Goal: Book appointment/travel/reservation

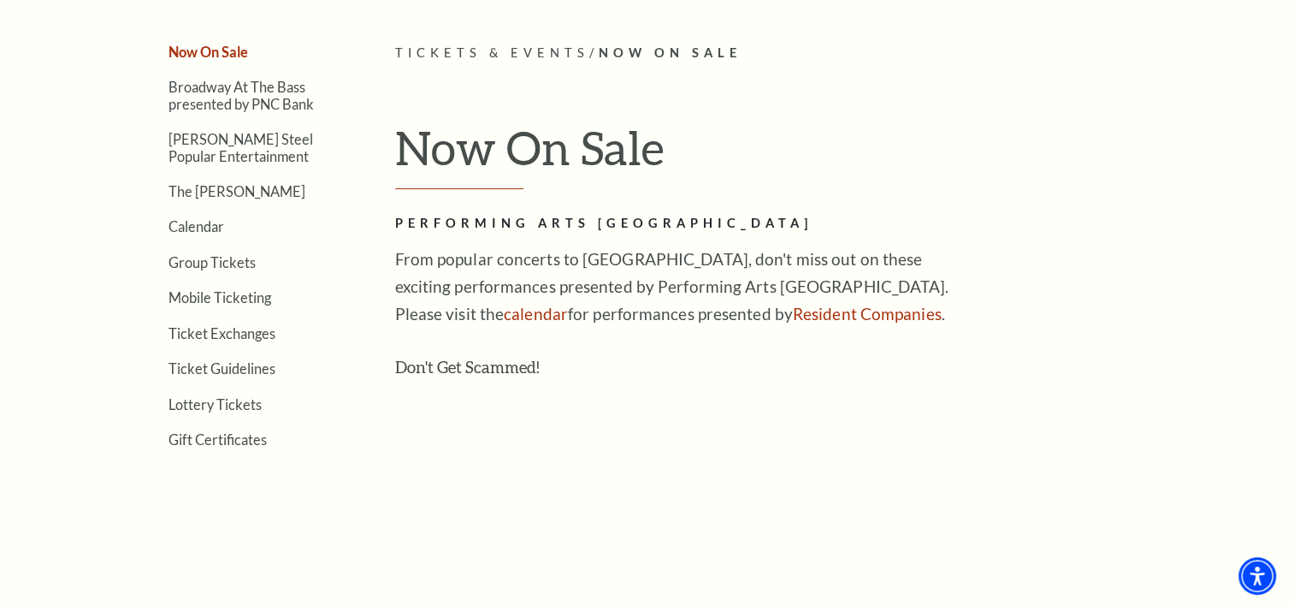
scroll to position [423, 0]
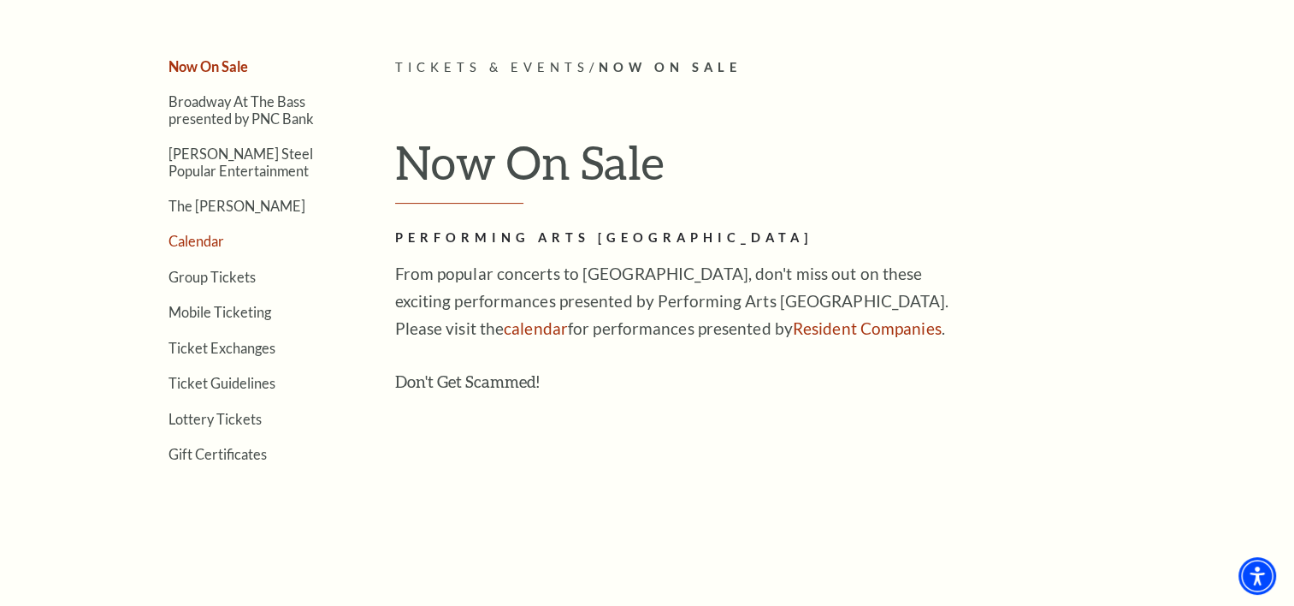
click at [185, 243] on link "Calendar" at bounding box center [197, 241] width 56 height 16
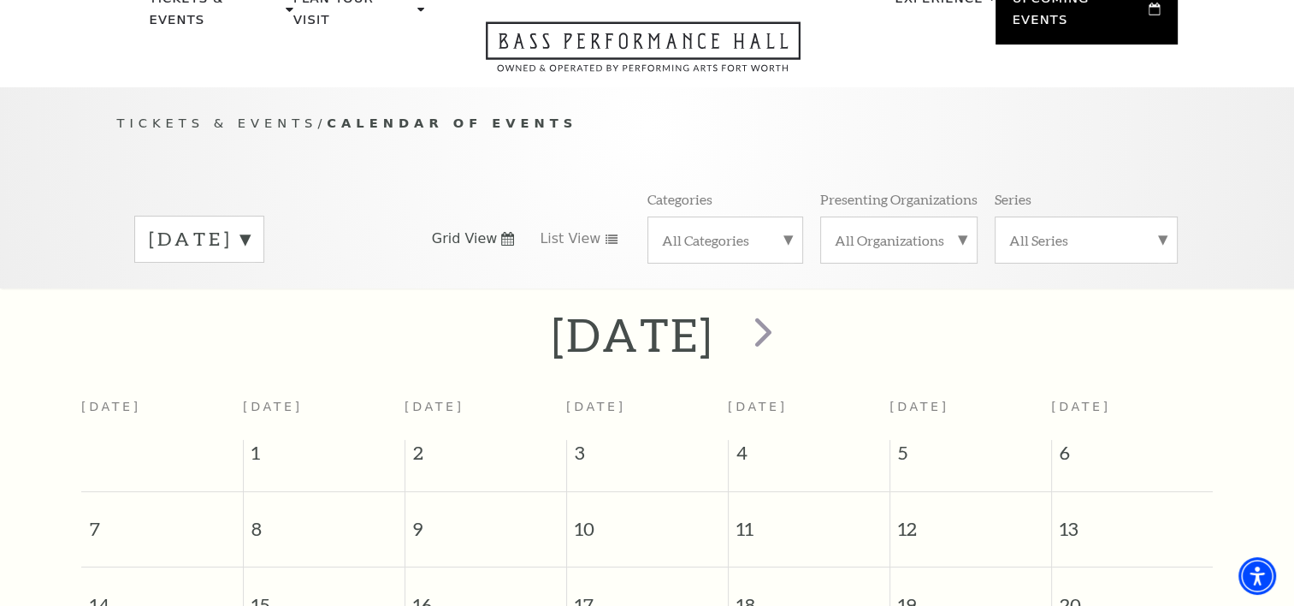
scroll to position [151, 0]
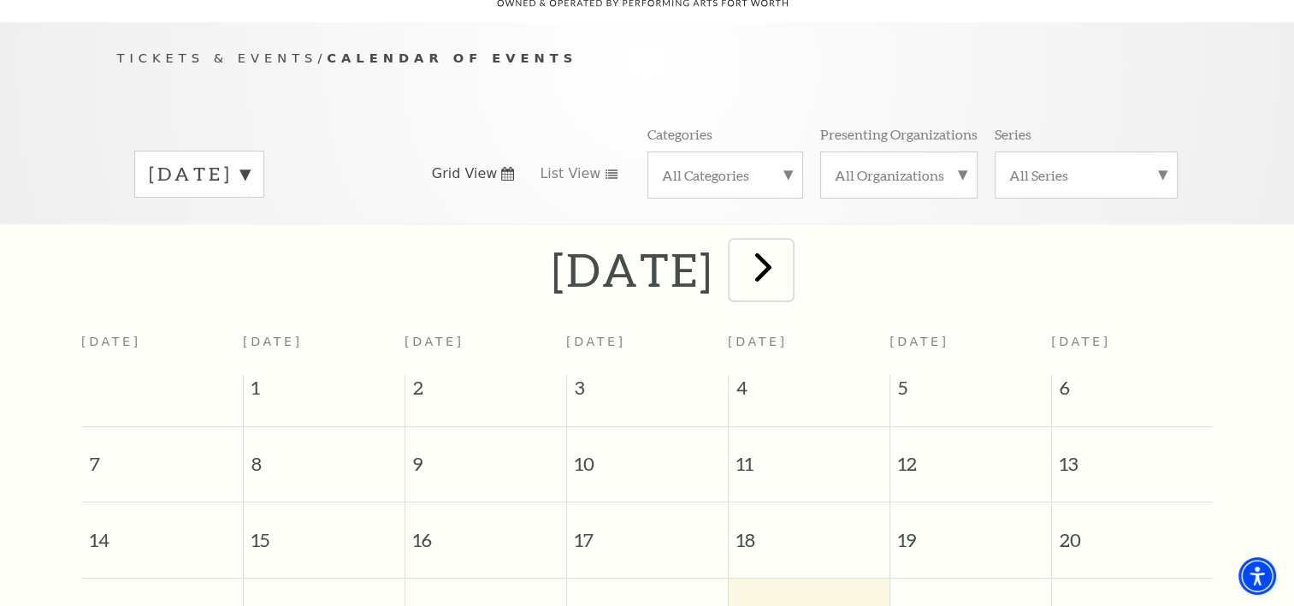
click at [788, 244] on span "next" at bounding box center [763, 266] width 49 height 49
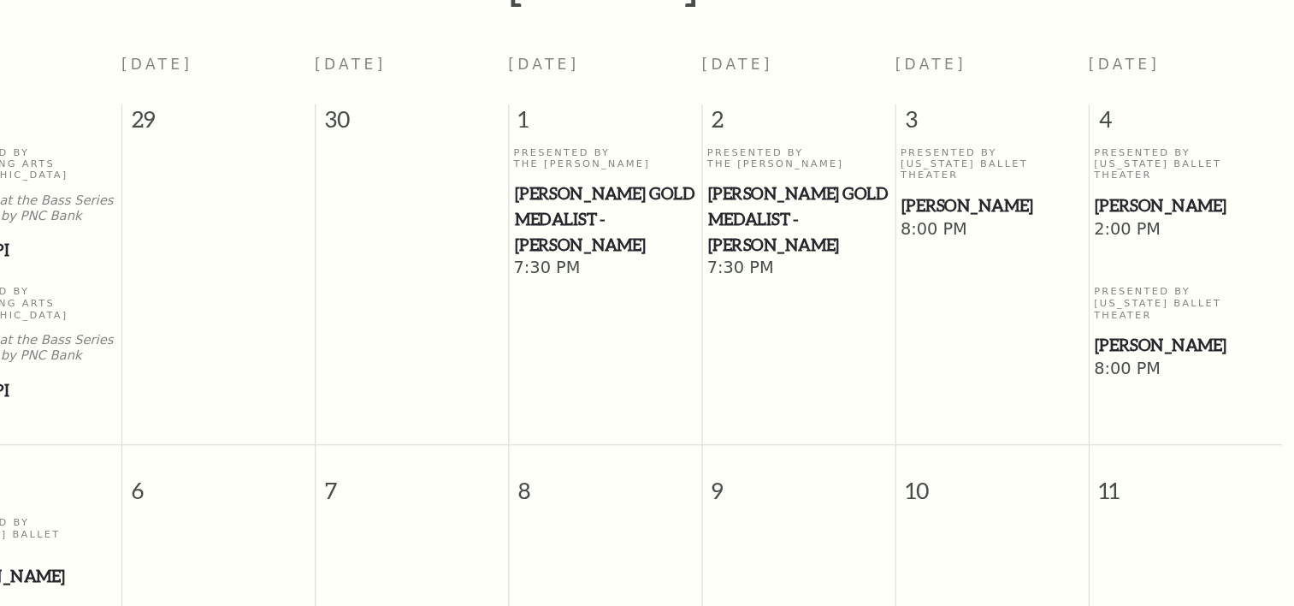
scroll to position [346, 0]
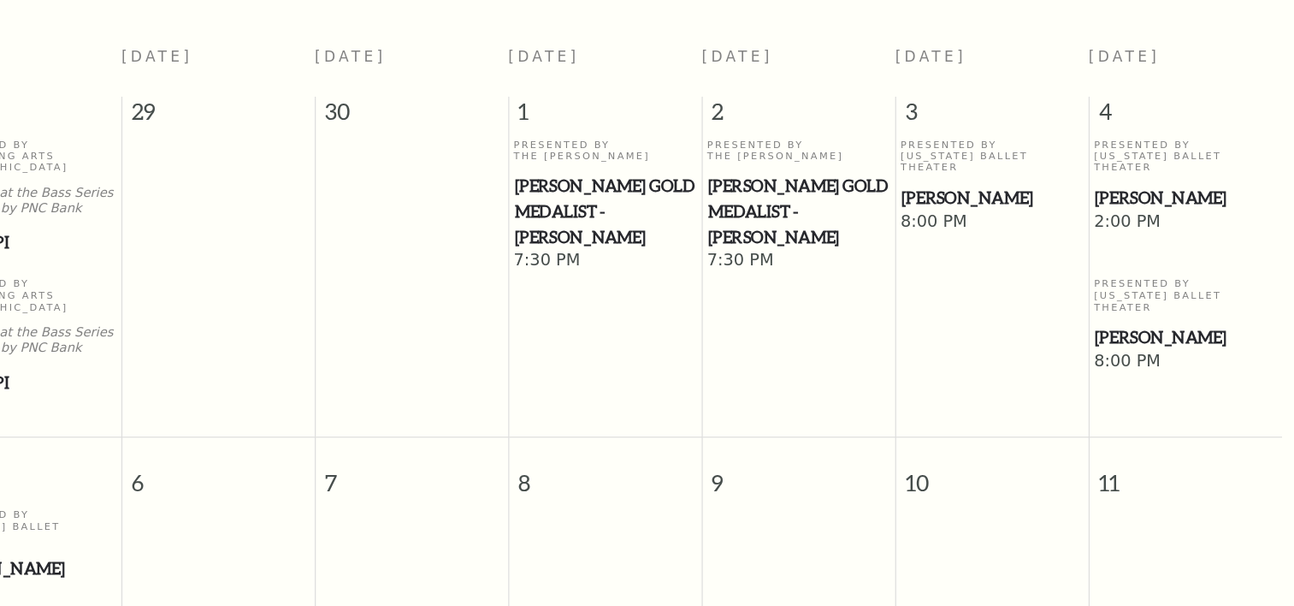
click at [1114, 254] on span "[PERSON_NAME]" at bounding box center [1132, 264] width 151 height 21
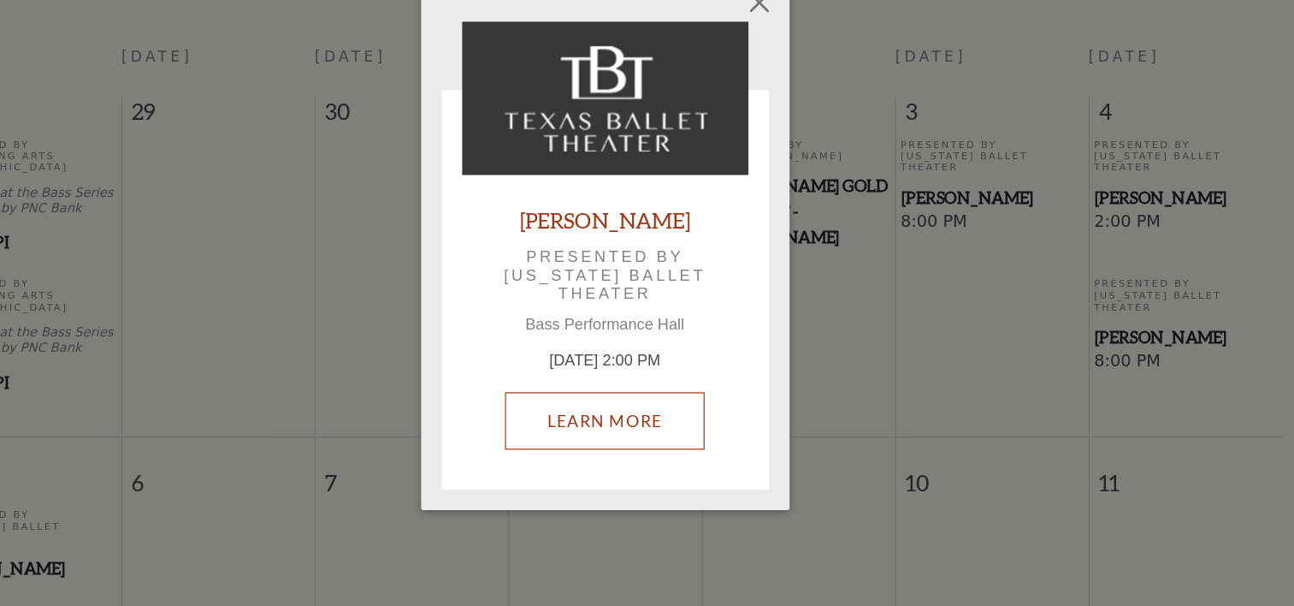
click at [654, 456] on link "Learn More" at bounding box center [647, 451] width 167 height 48
